Goal: Information Seeking & Learning: Learn about a topic

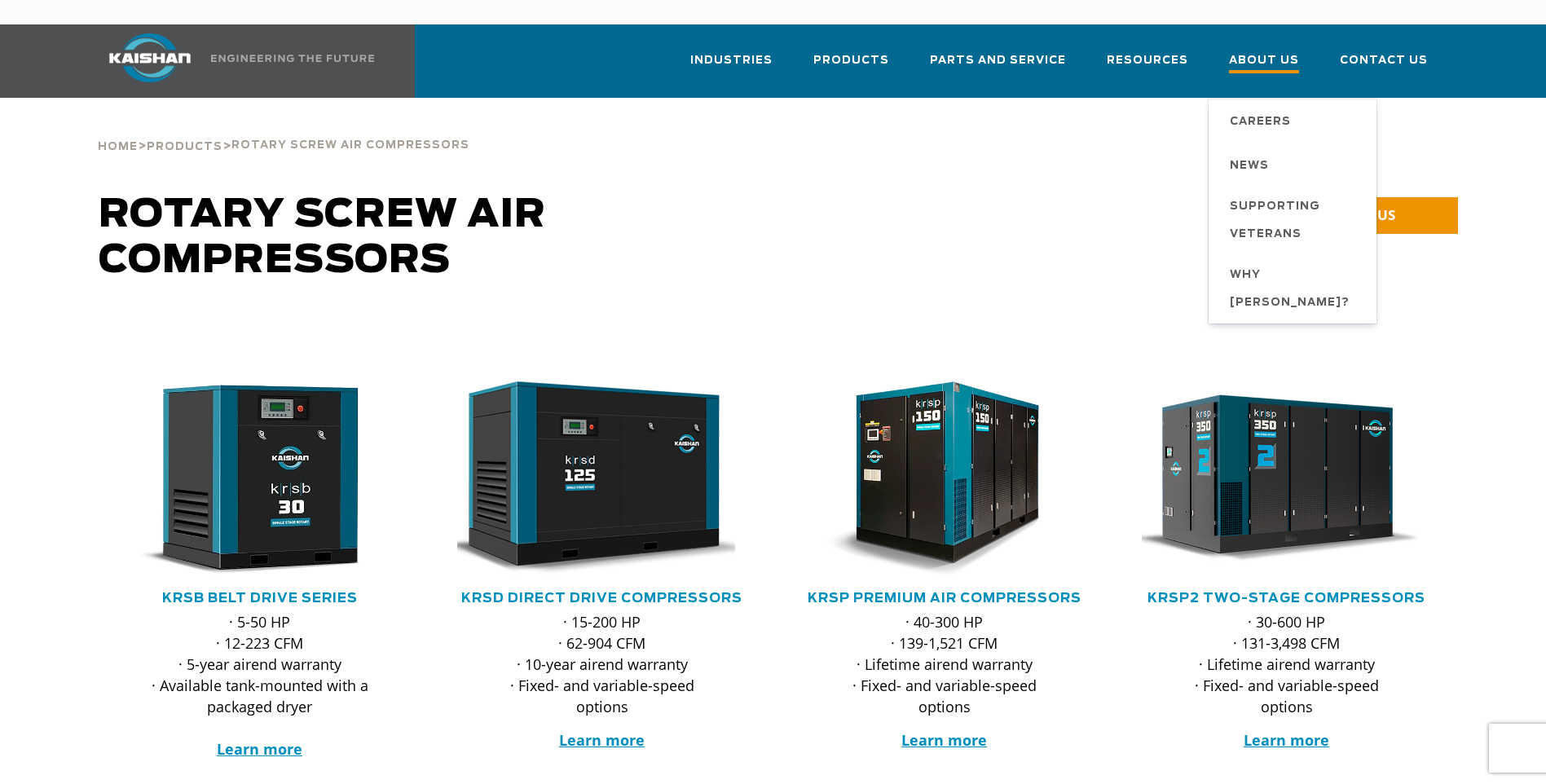
click at [1247, 51] on span "About Us" at bounding box center [1264, 62] width 70 height 22
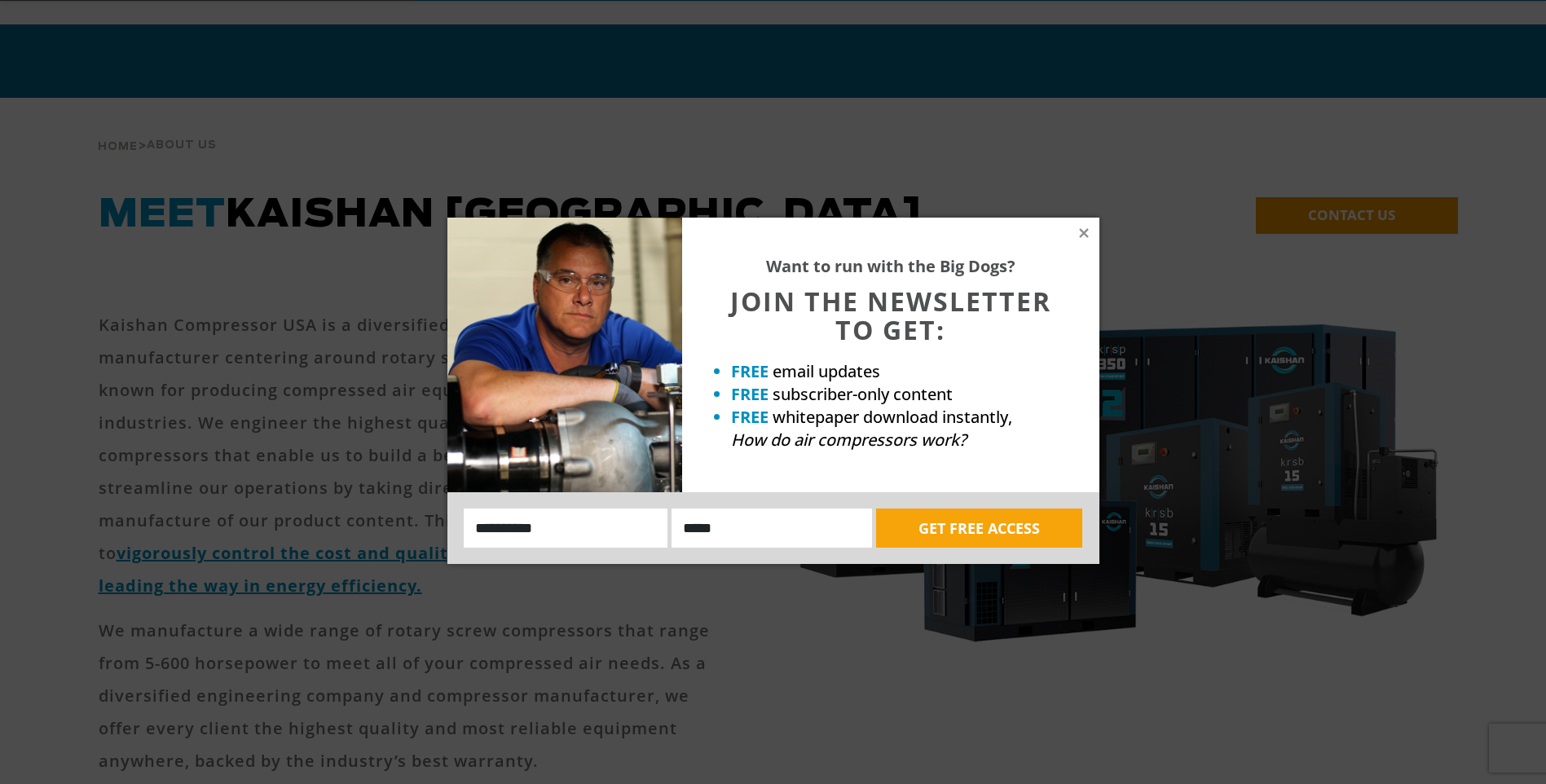
scroll to position [82, 0]
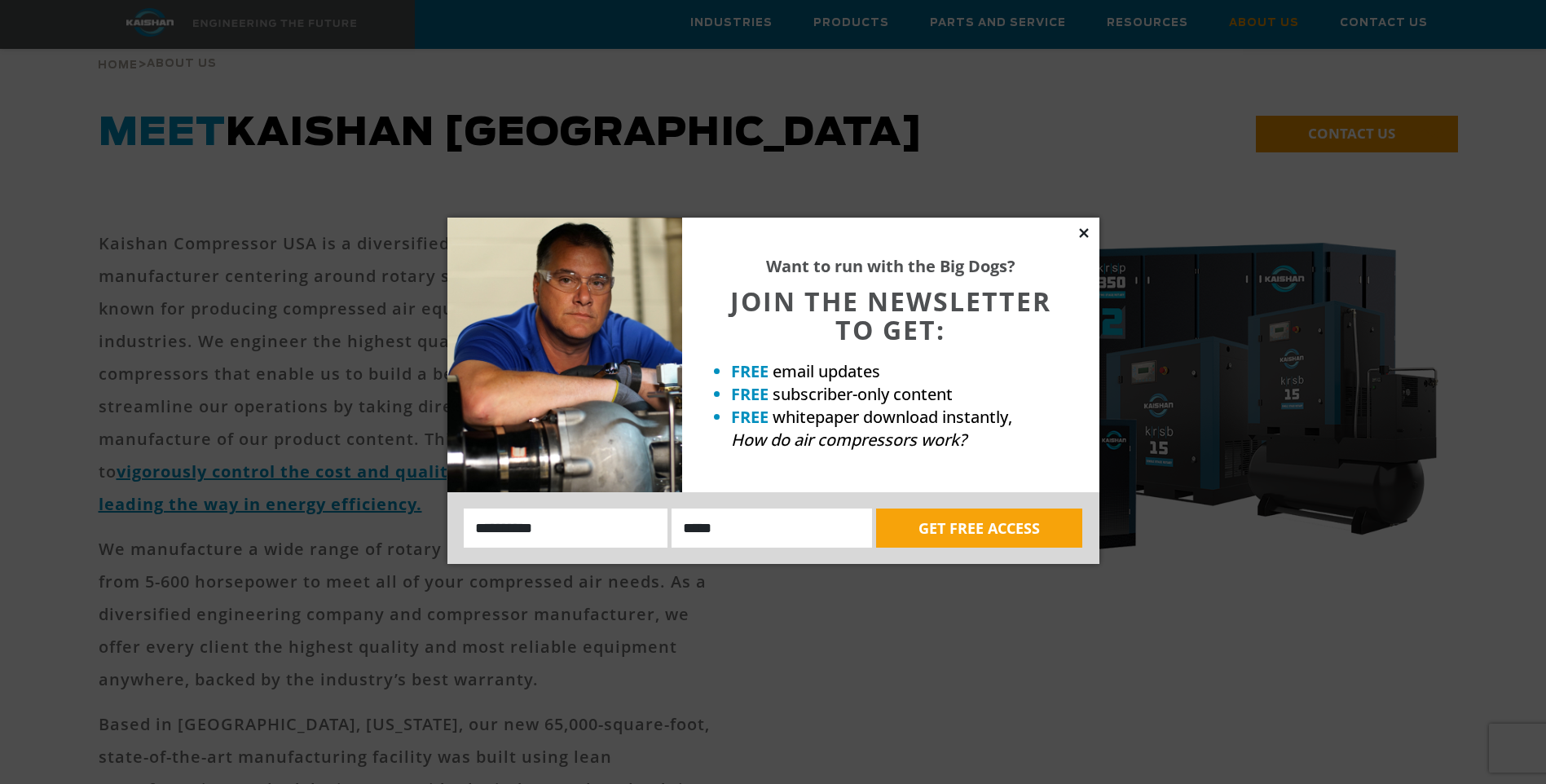
click at [1084, 232] on icon at bounding box center [1084, 232] width 9 height 9
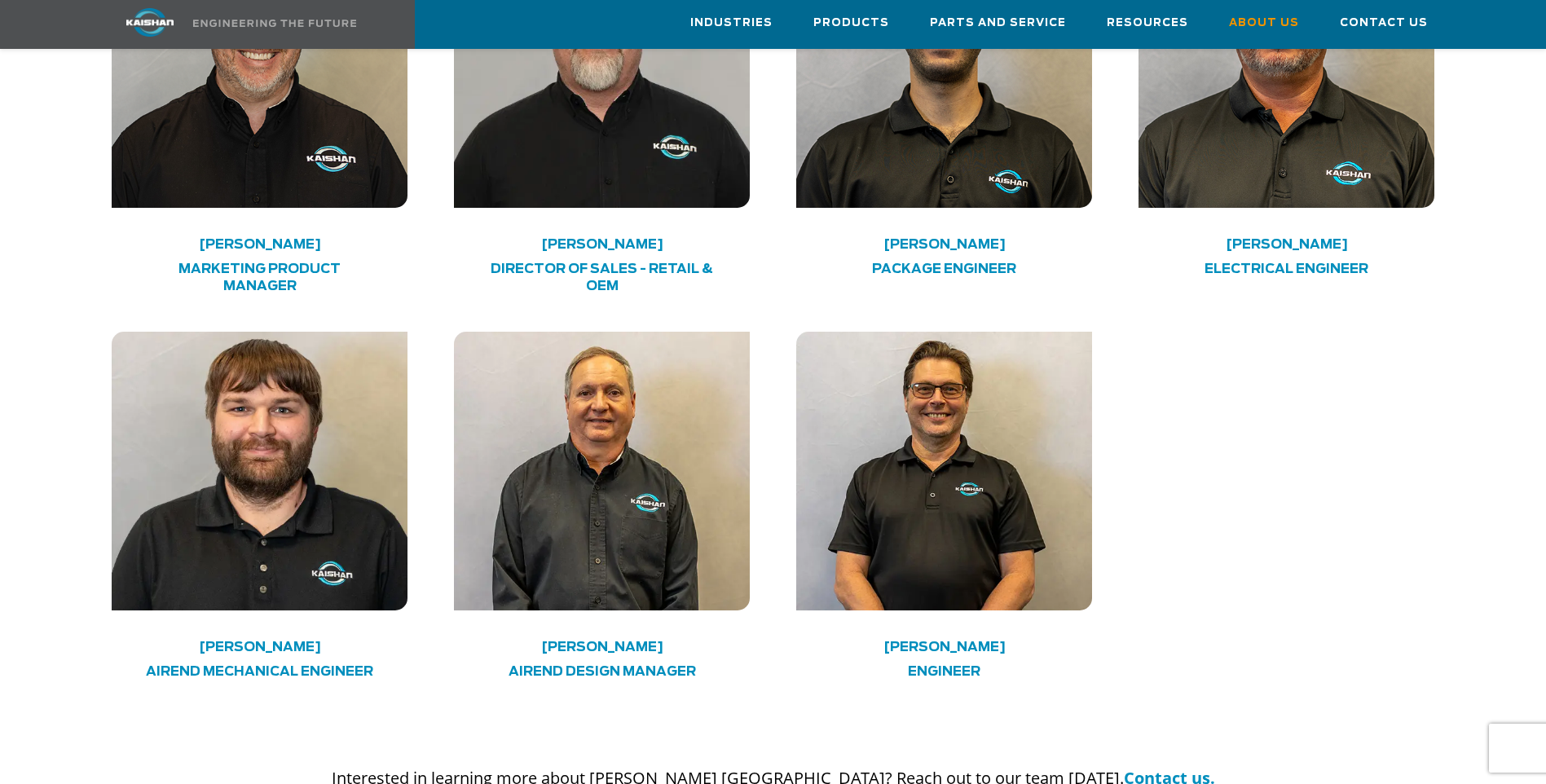
scroll to position [4645, 0]
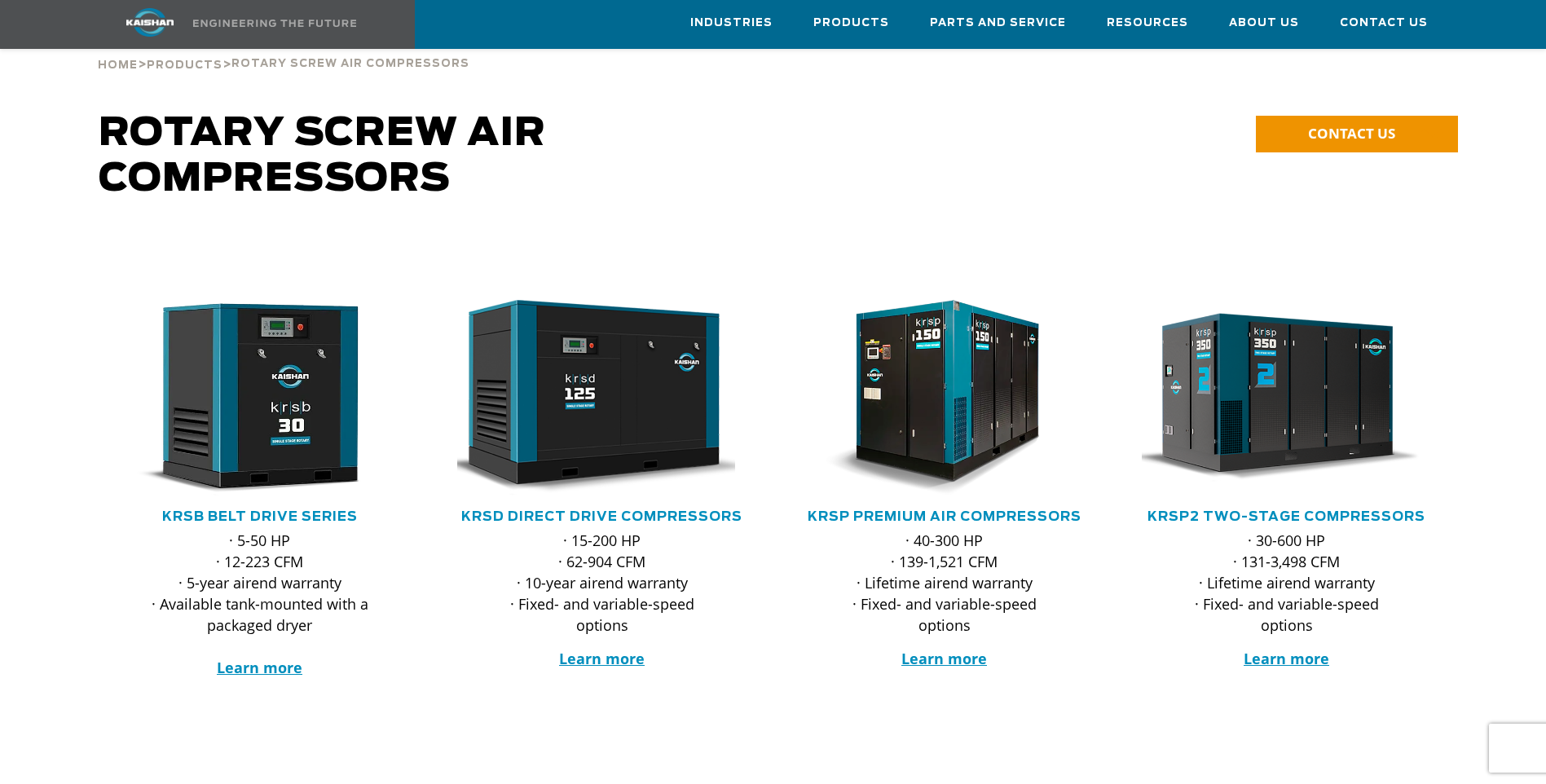
scroll to position [245, 0]
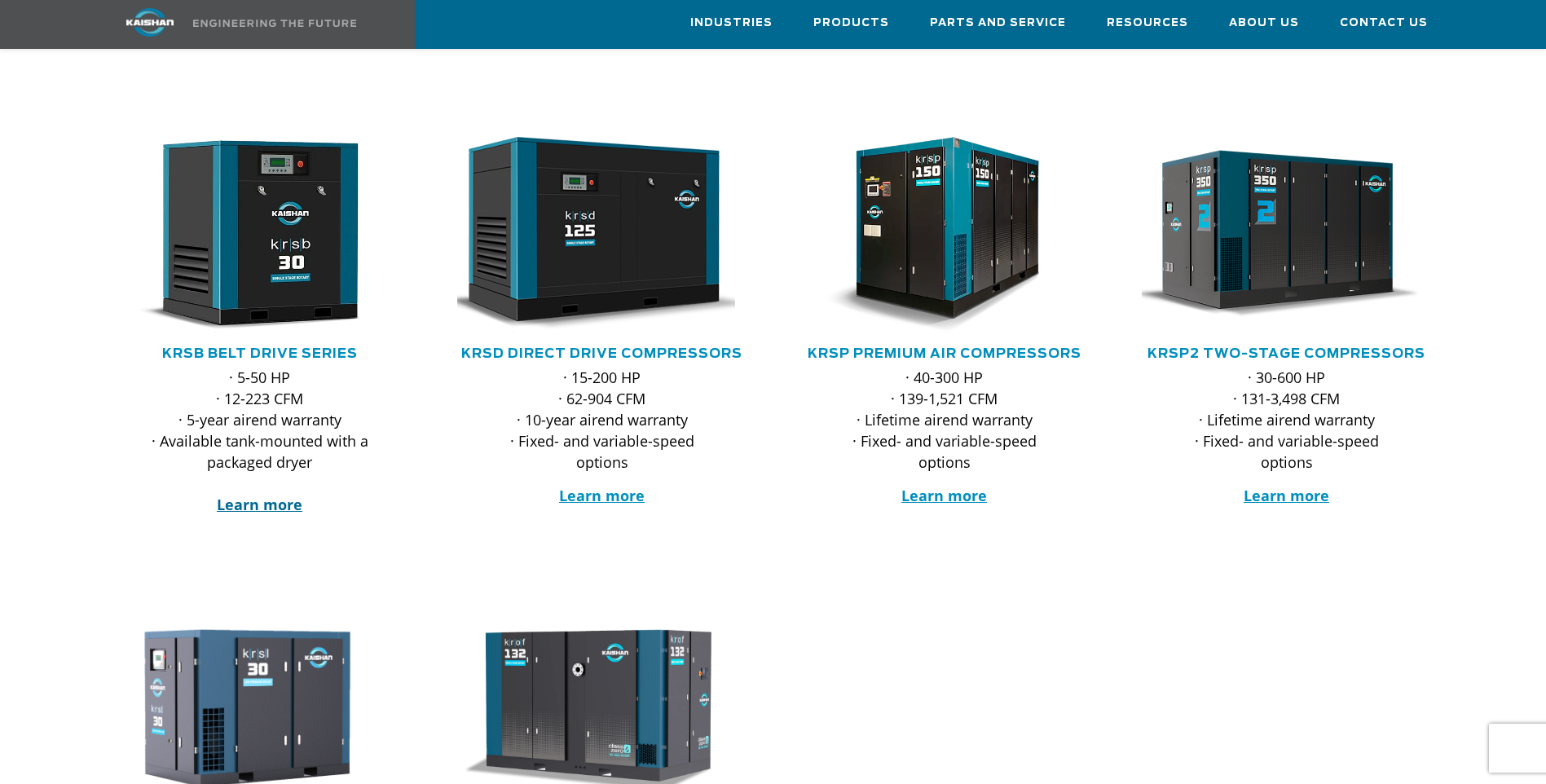
click at [281, 495] on strong "Learn more" at bounding box center [259, 504] width 85 height 20
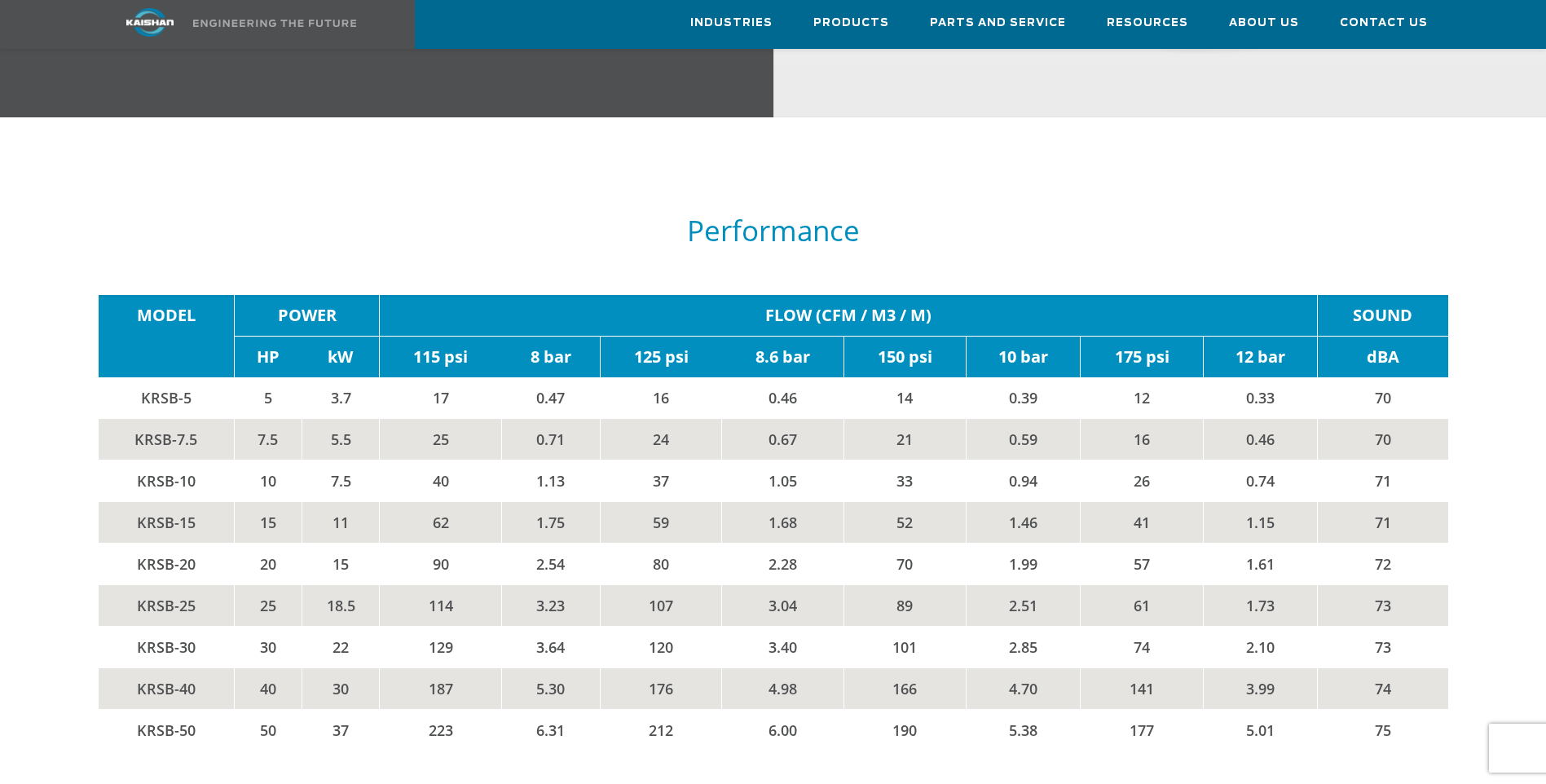
scroll to position [2771, 0]
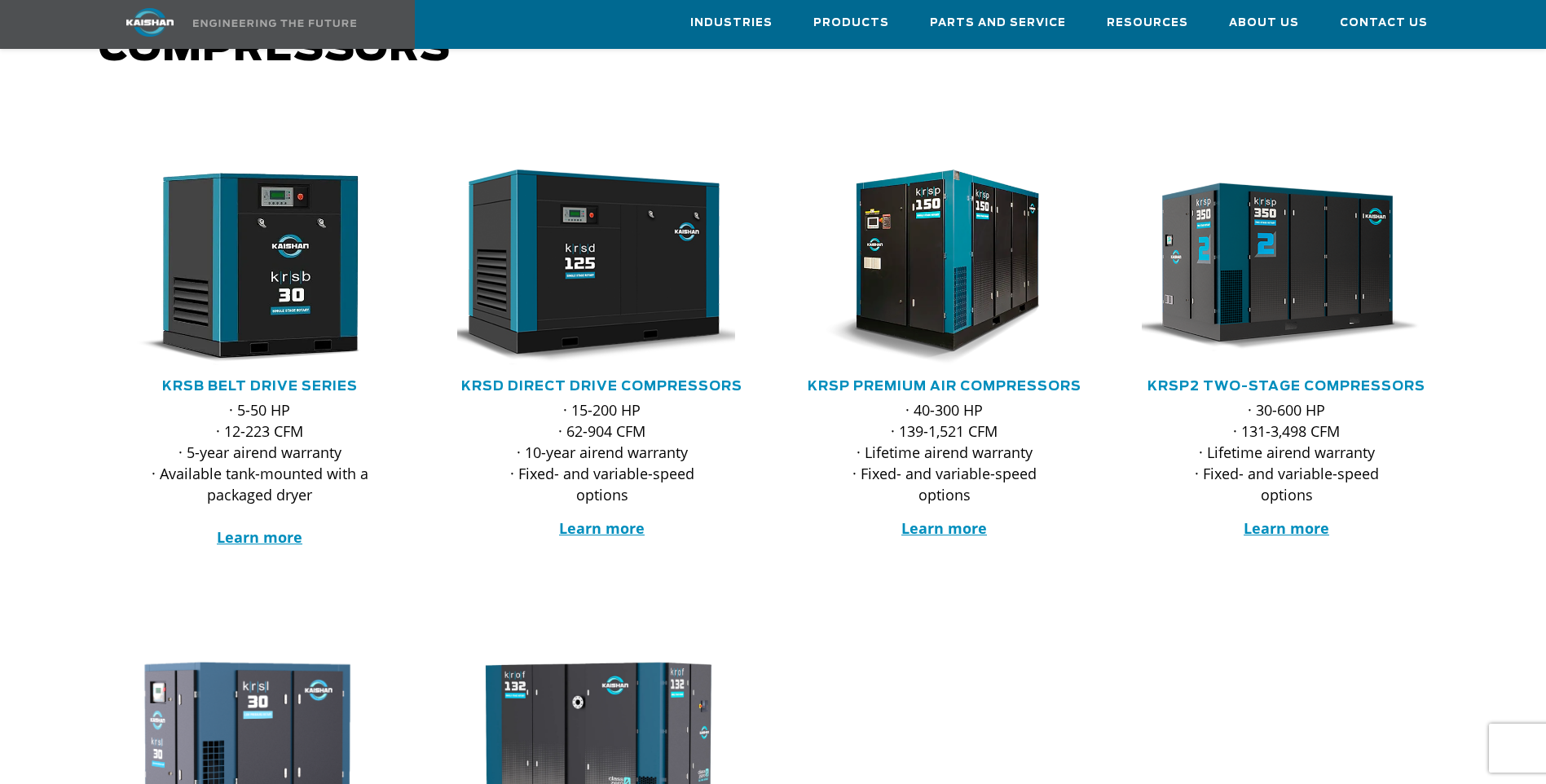
scroll to position [245, 0]
